Goal: Navigation & Orientation: Find specific page/section

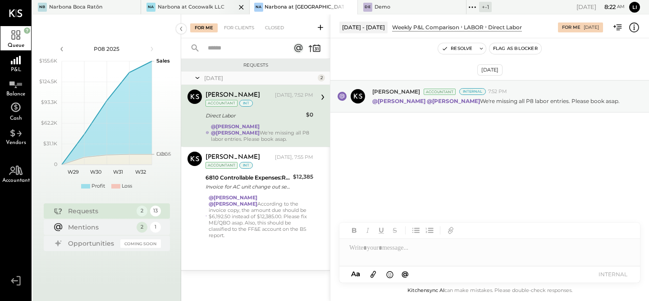
click at [158, 4] on div "Narbona at Cocowalk LLC" at bounding box center [191, 7] width 67 height 7
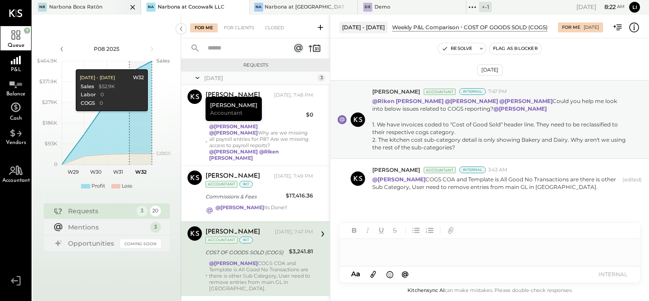
click at [80, 8] on div "Narbona Boca Ratōn" at bounding box center [75, 7] width 53 height 7
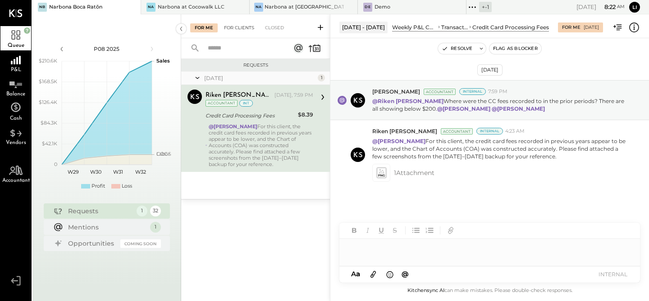
click at [238, 30] on div "For Clients" at bounding box center [238, 27] width 39 height 9
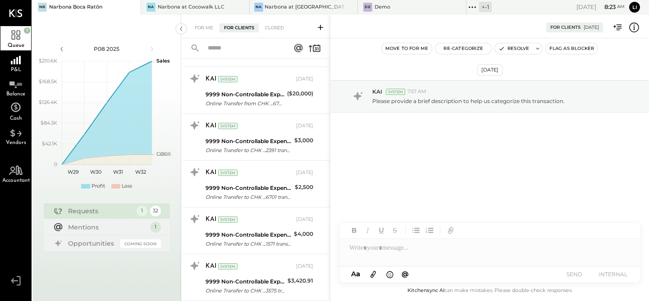
scroll to position [188, 0]
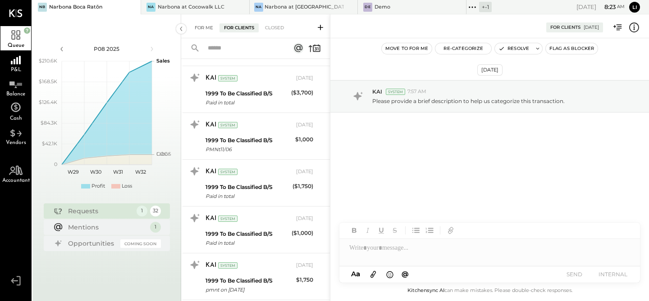
click at [198, 25] on div "For Me" at bounding box center [203, 27] width 27 height 9
